Goal: Information Seeking & Learning: Learn about a topic

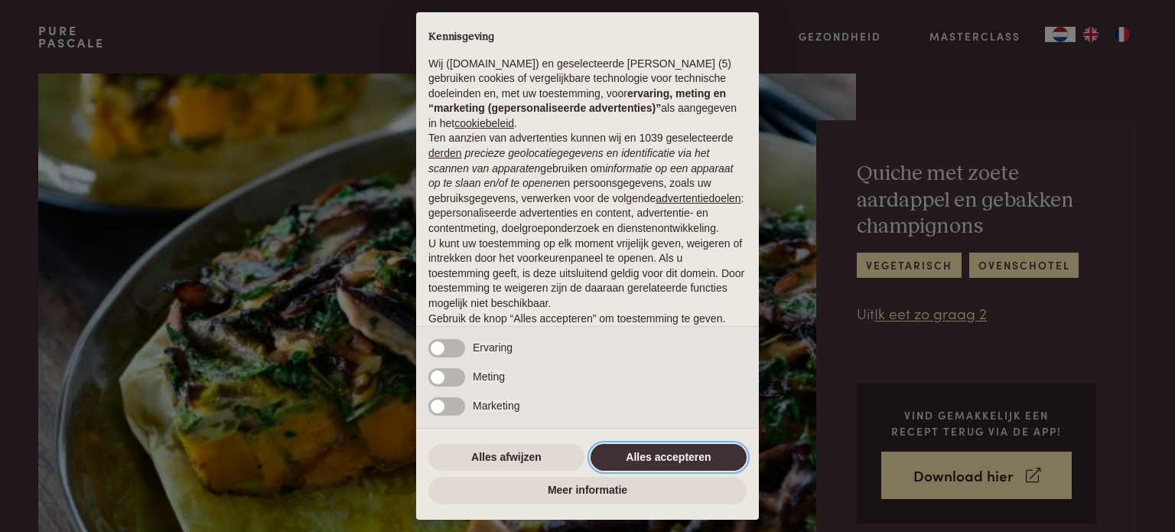
click at [687, 450] on button "Alles accepteren" at bounding box center [669, 458] width 156 height 28
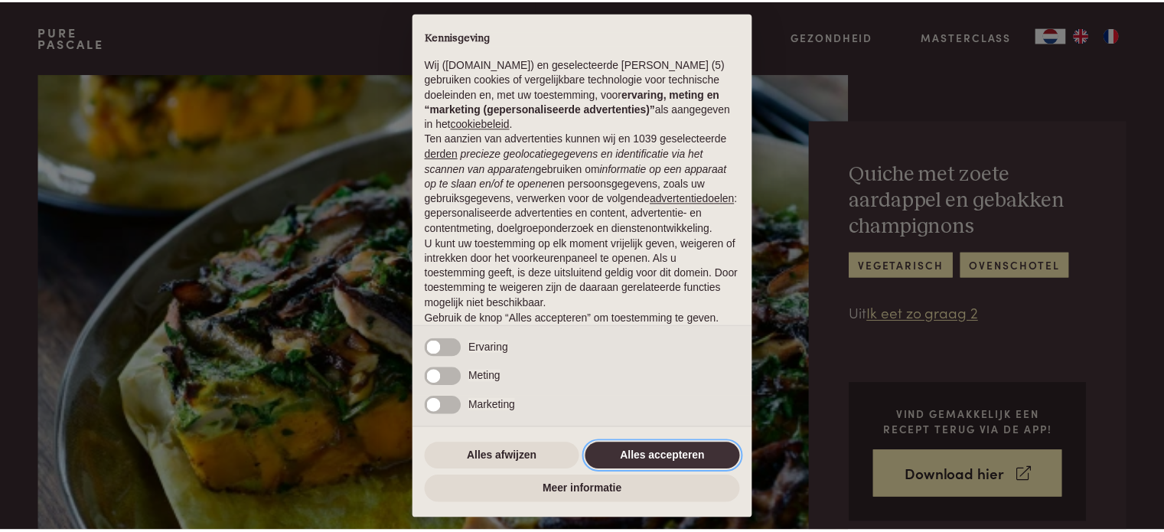
scroll to position [83, 0]
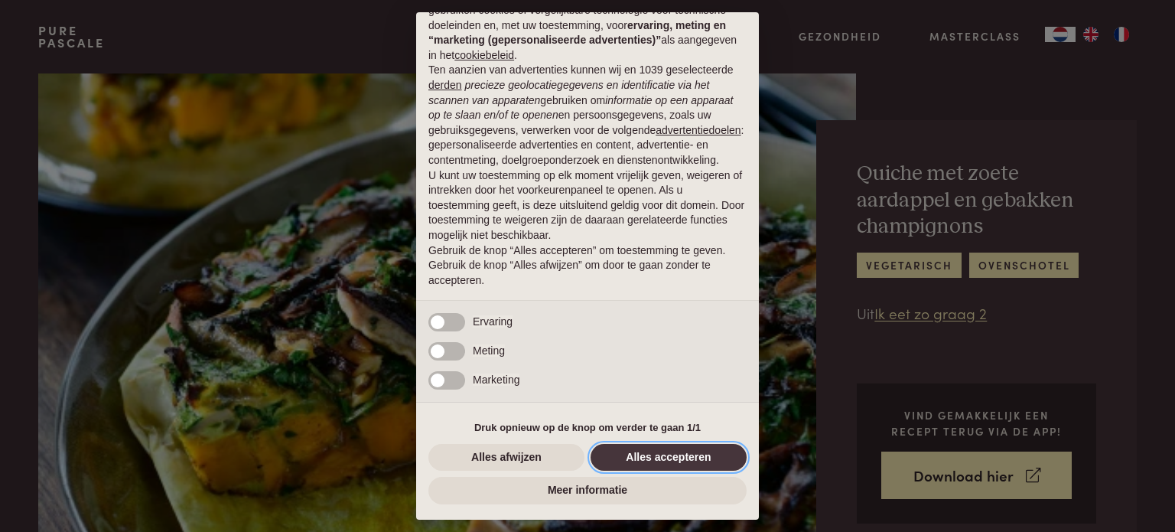
click at [683, 453] on button "Alles accepteren" at bounding box center [669, 458] width 156 height 28
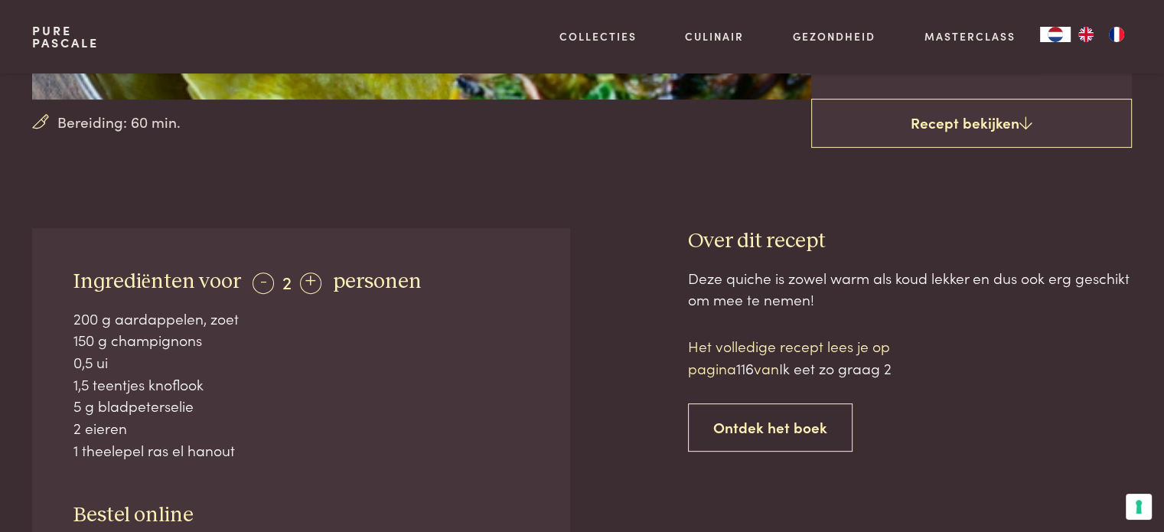
scroll to position [459, 0]
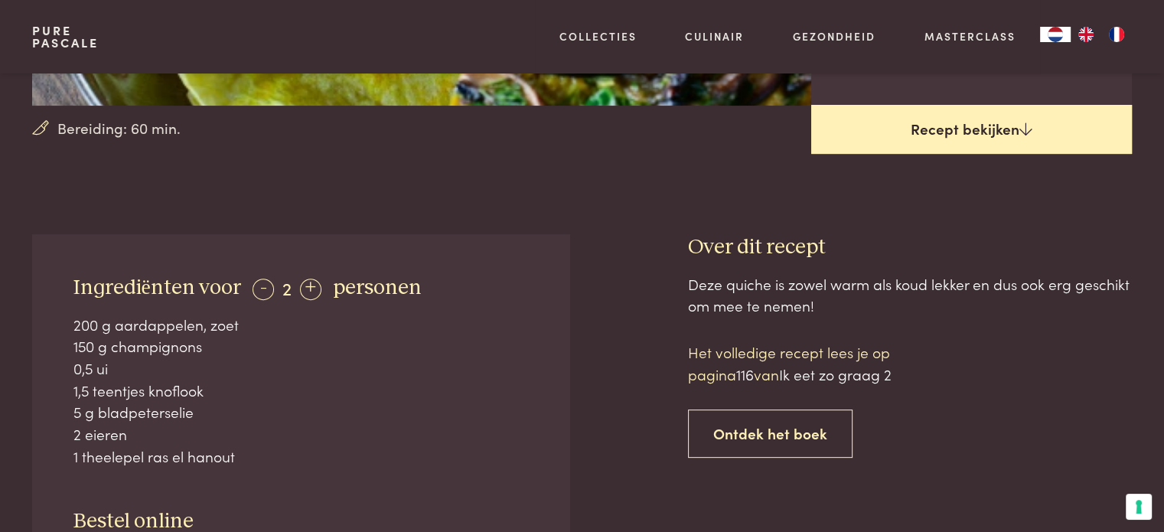
click at [958, 133] on link "Recept bekijken" at bounding box center [971, 129] width 321 height 49
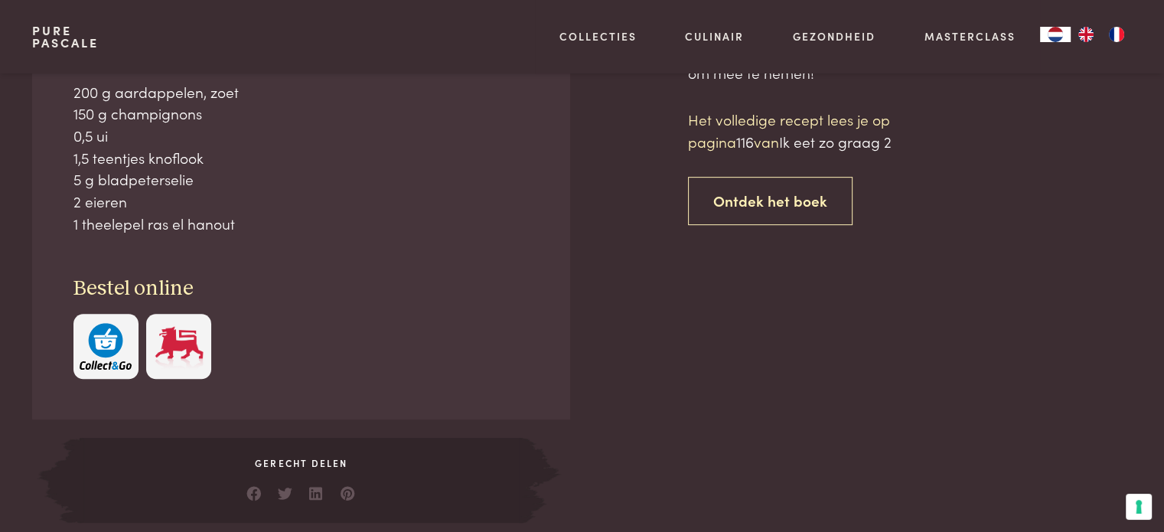
scroll to position [693, 0]
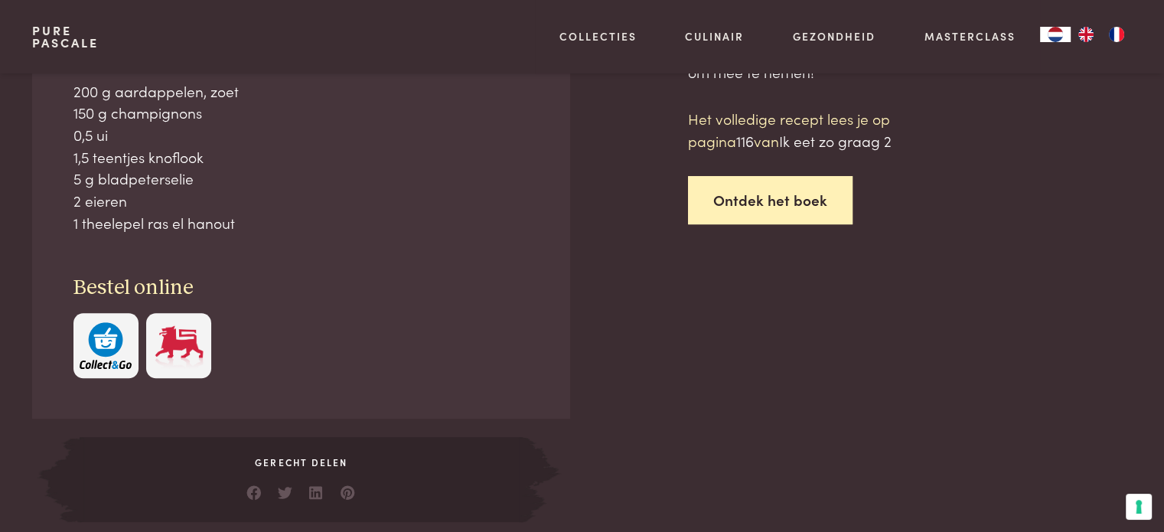
click at [786, 195] on link "Ontdek het boek" at bounding box center [770, 200] width 165 height 48
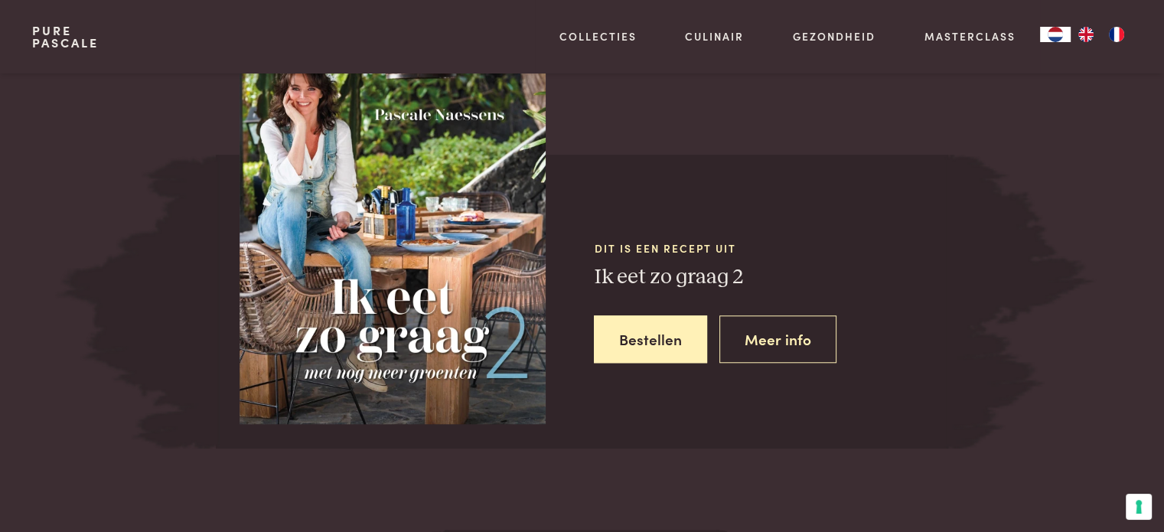
scroll to position [1376, 0]
click at [373, 213] on img at bounding box center [393, 221] width 306 height 401
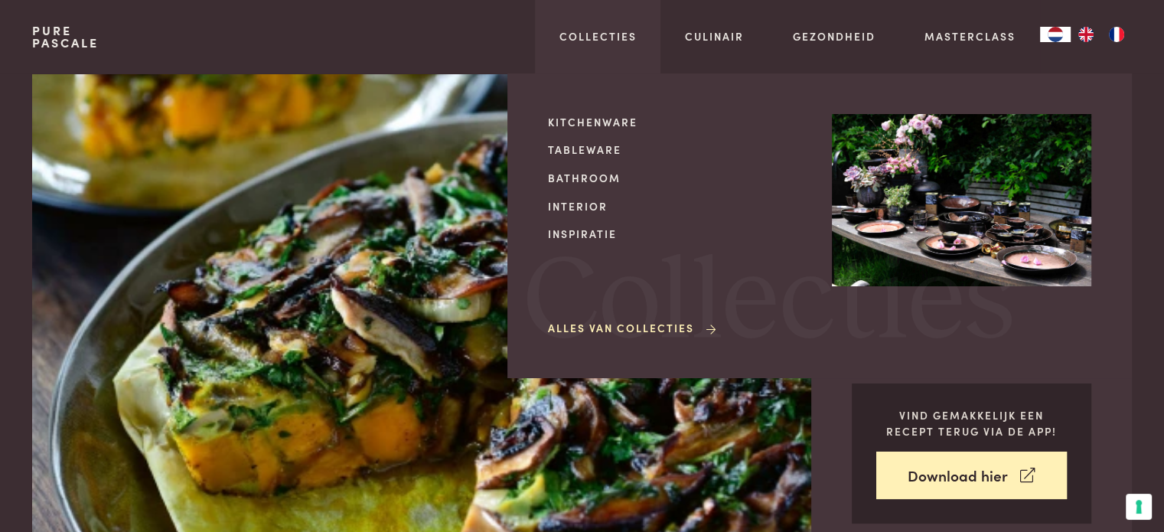
scroll to position [693, 0]
